Goal: Information Seeking & Learning: Understand process/instructions

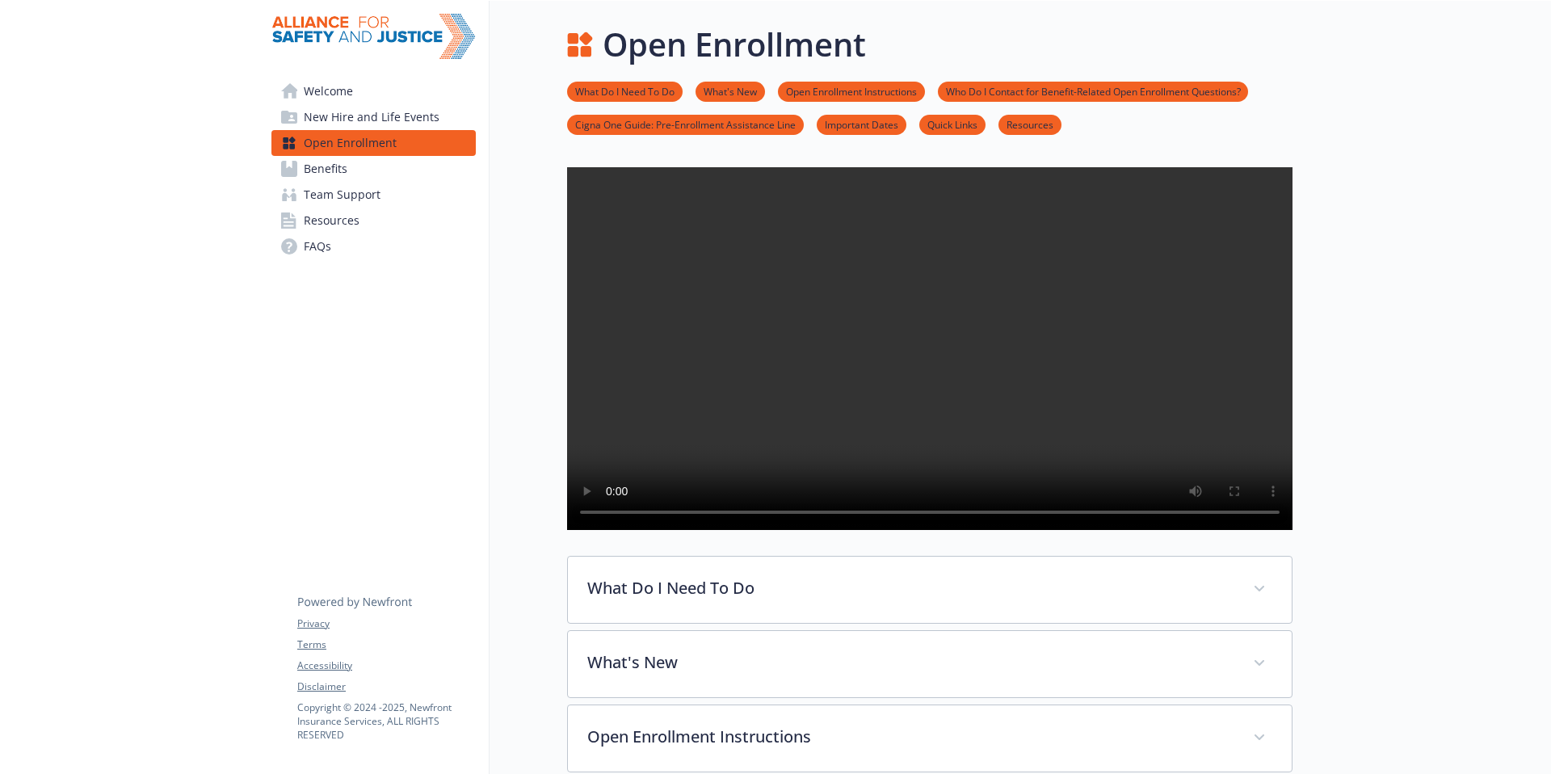
click at [351, 169] on link "Benefits" at bounding box center [373, 169] width 204 height 26
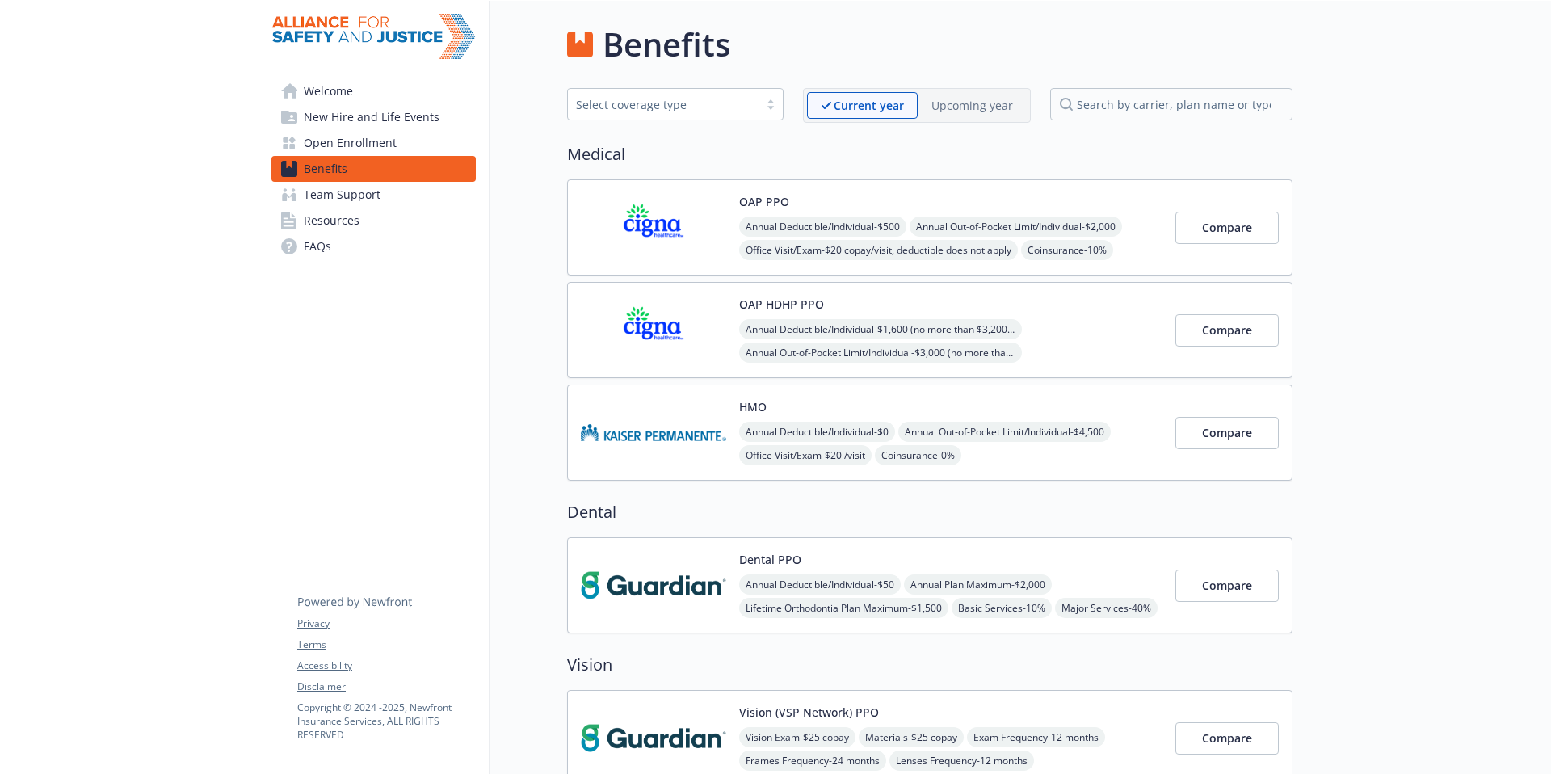
click at [356, 143] on span "Open Enrollment" at bounding box center [350, 143] width 93 height 26
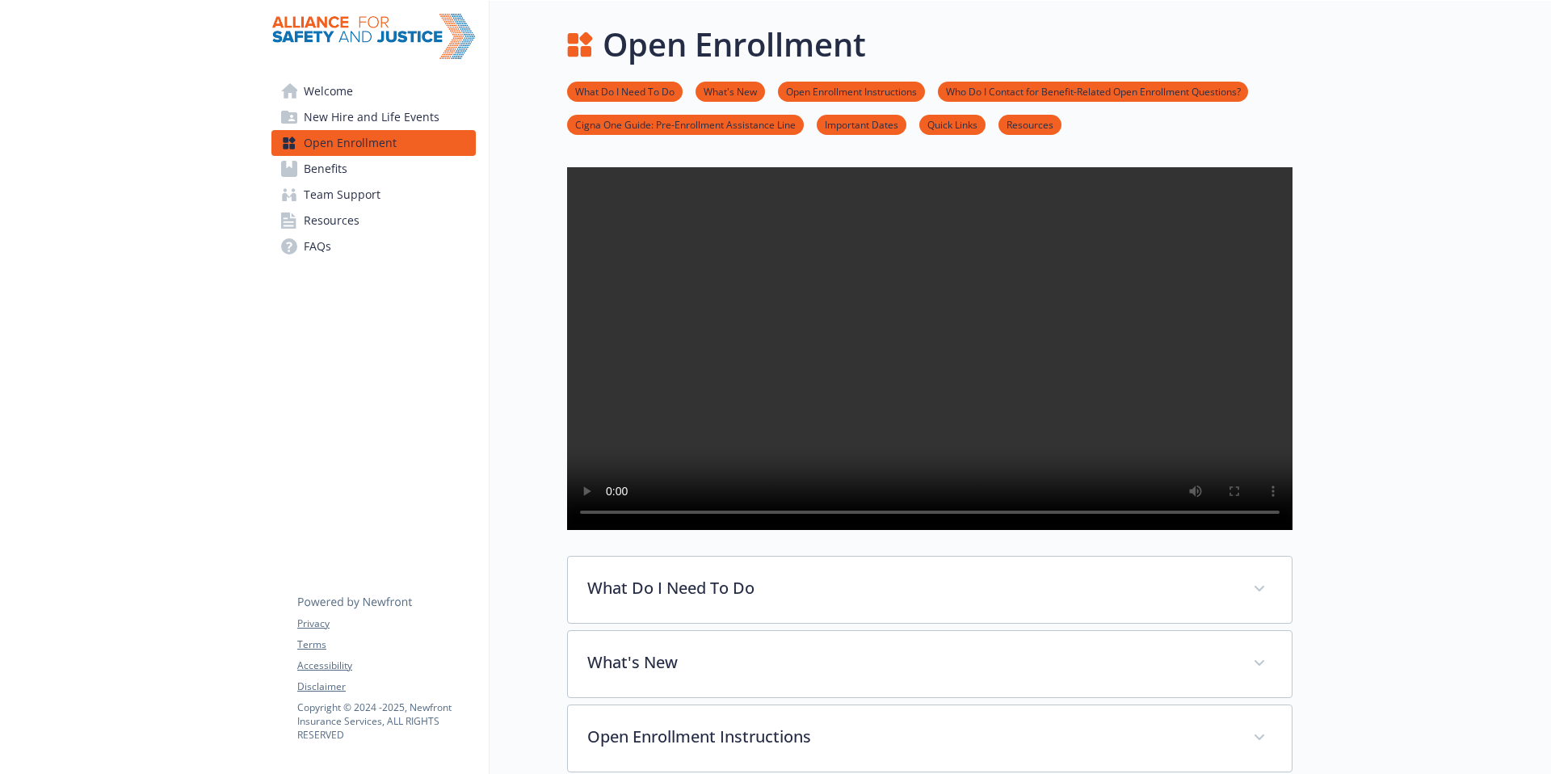
click at [642, 94] on link "What Do I Need To Do" at bounding box center [625, 90] width 116 height 15
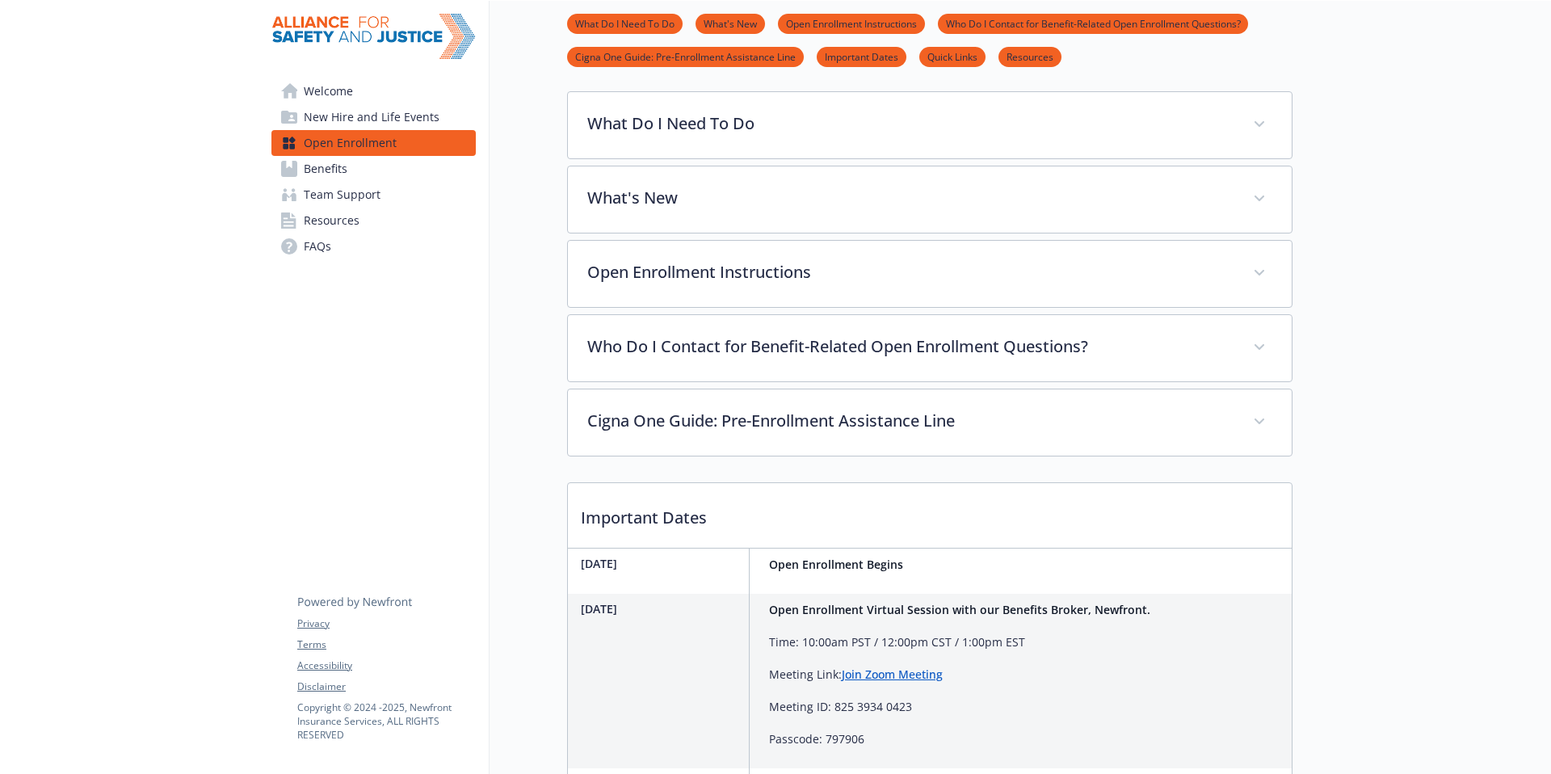
scroll to position [518, 0]
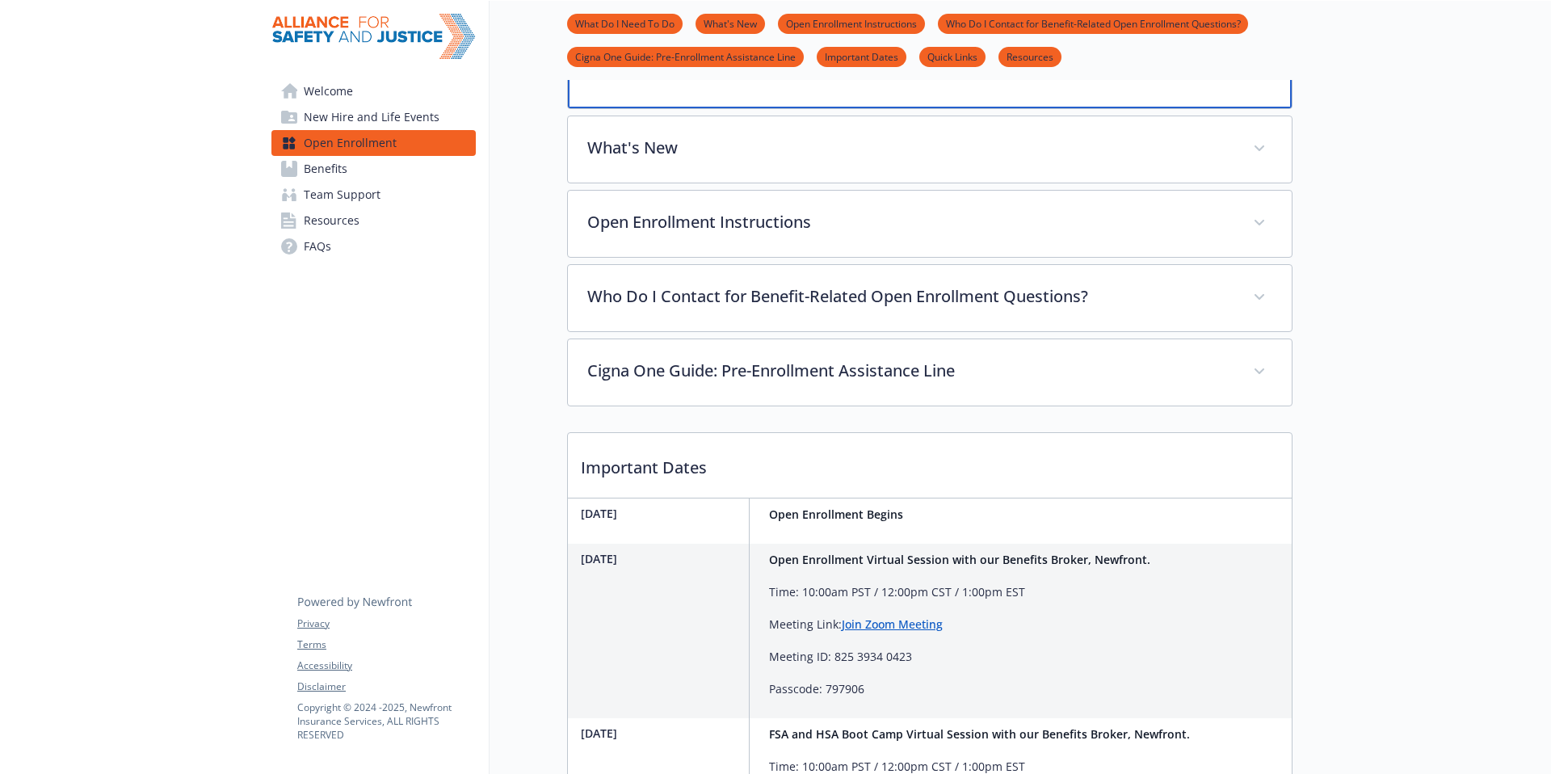
click at [1289, 108] on div "What Do I Need To Do" at bounding box center [930, 73] width 724 height 69
